Goal: Transaction & Acquisition: Purchase product/service

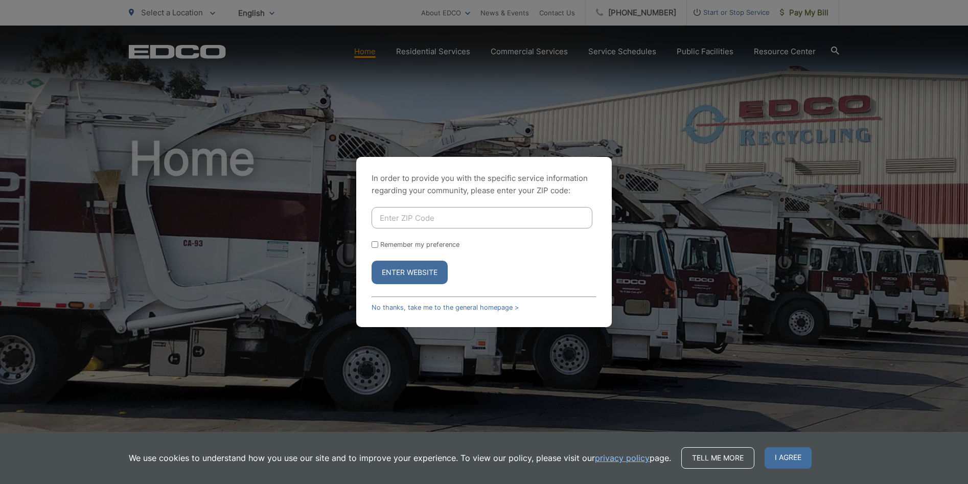
drag, startPoint x: 0, startPoint y: 0, endPoint x: 410, endPoint y: 218, distance: 464.2
click at [410, 218] on input "Enter ZIP Code" at bounding box center [481, 217] width 221 height 21
click at [646, 189] on div "In order to provide you with the specific service information regarding your co…" at bounding box center [484, 242] width 968 height 484
click at [807, 12] on div "In order to provide you with the specific service information regarding your co…" at bounding box center [484, 242] width 968 height 484
click at [410, 216] on input "Enter ZIP Code" at bounding box center [481, 217] width 221 height 21
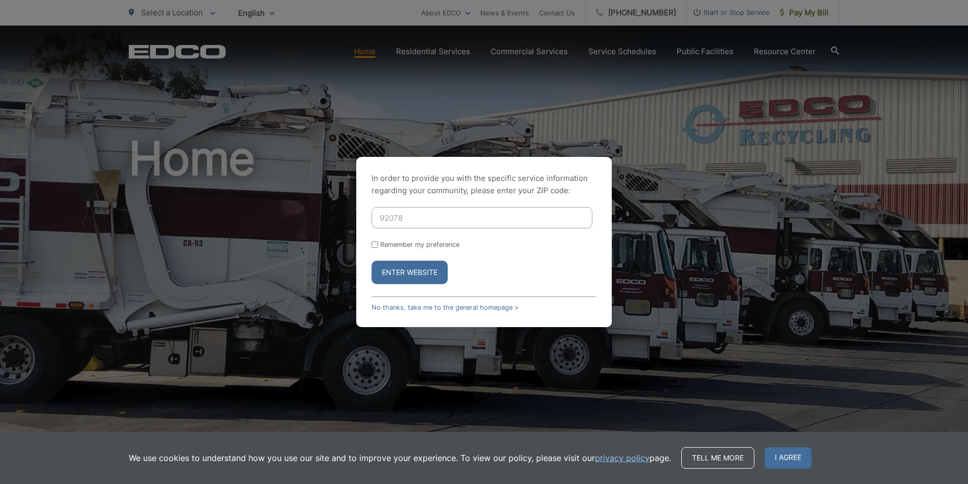
type input "92078"
click at [407, 269] on button "Enter Website" at bounding box center [409, 272] width 76 height 23
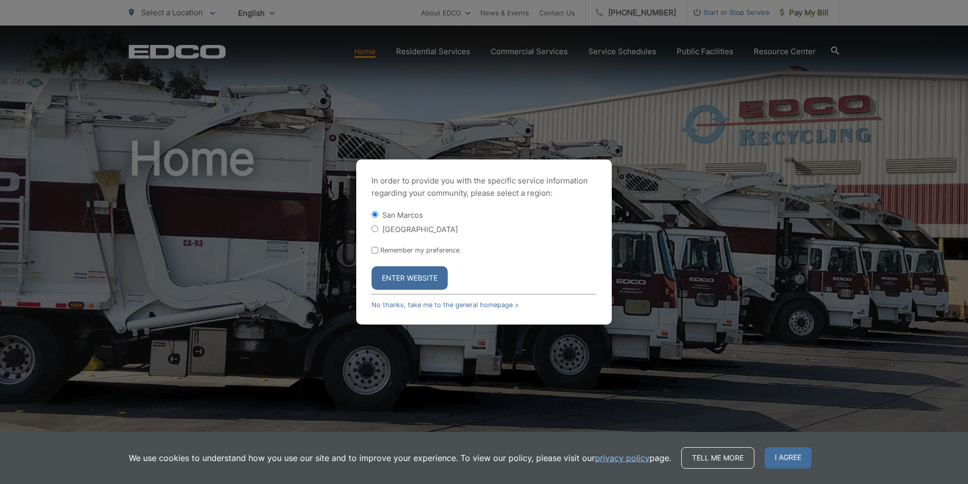
click at [418, 279] on button "Enter Website" at bounding box center [409, 277] width 76 height 23
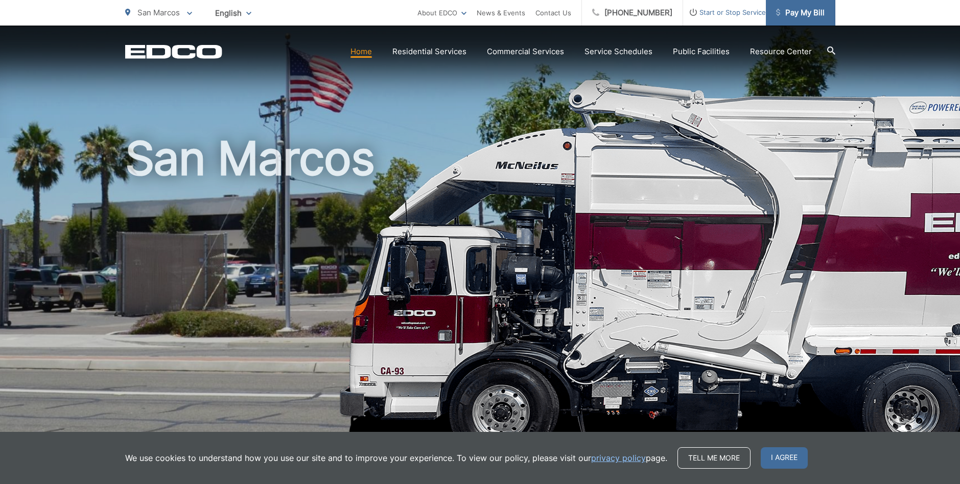
click at [802, 12] on span "Pay My Bill" at bounding box center [800, 13] width 49 height 12
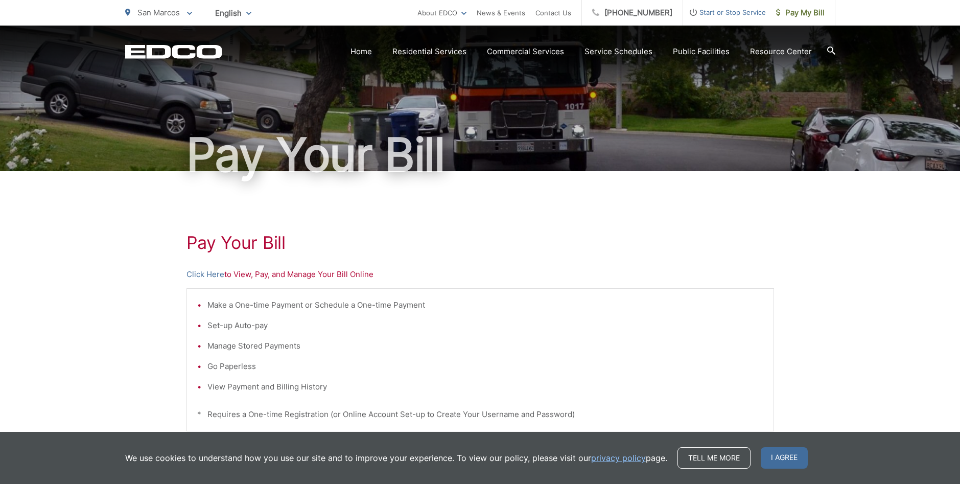
scroll to position [51, 0]
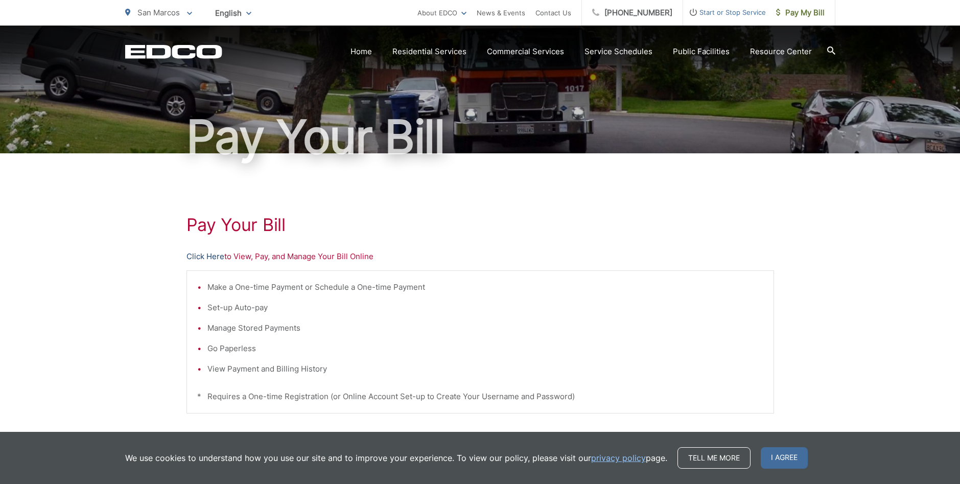
click at [201, 256] on link "Click Here" at bounding box center [205, 256] width 38 height 12
